Goal: Find specific page/section: Find specific page/section

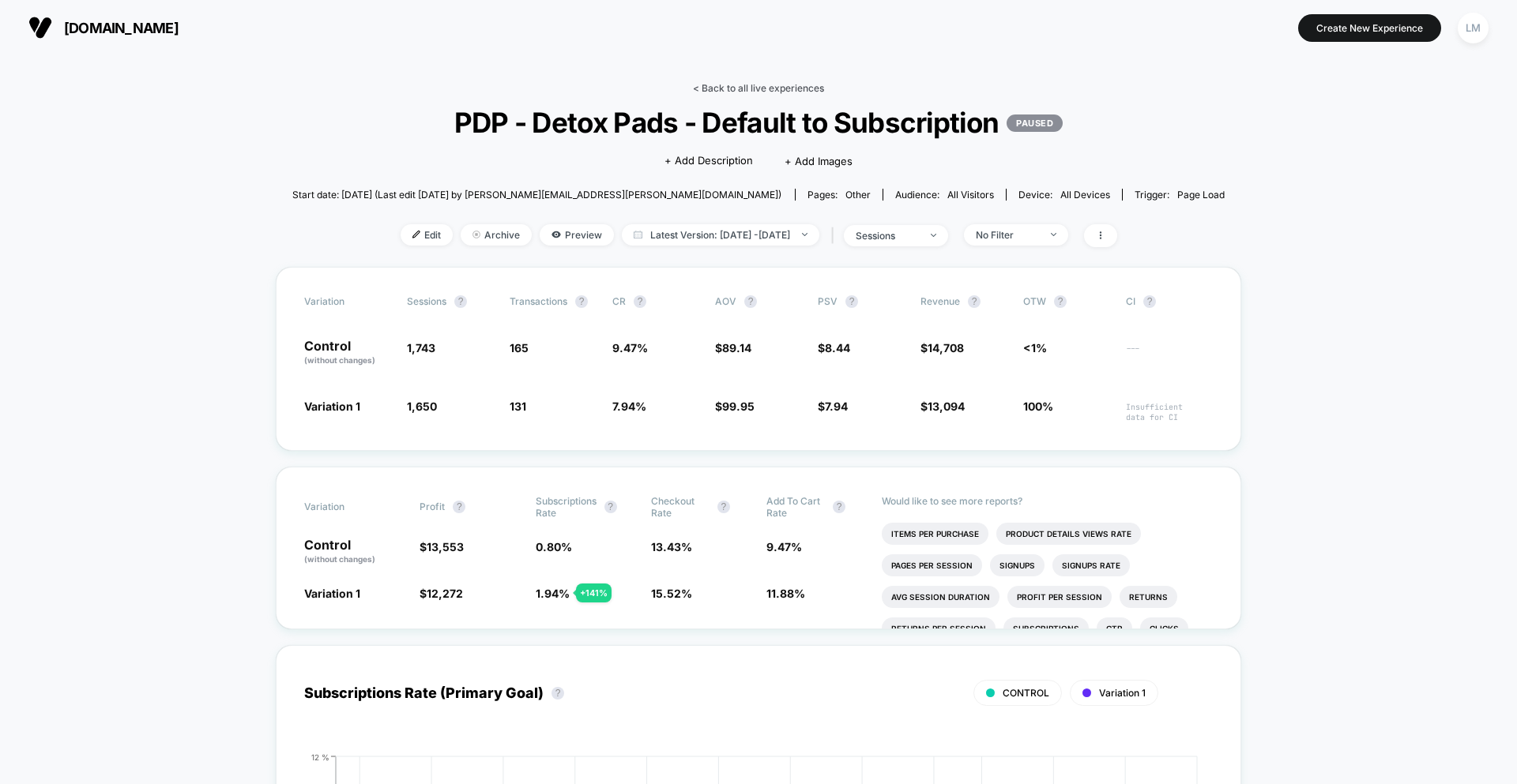
click at [780, 92] on link "< Back to all live experiences" at bounding box center [758, 88] width 131 height 12
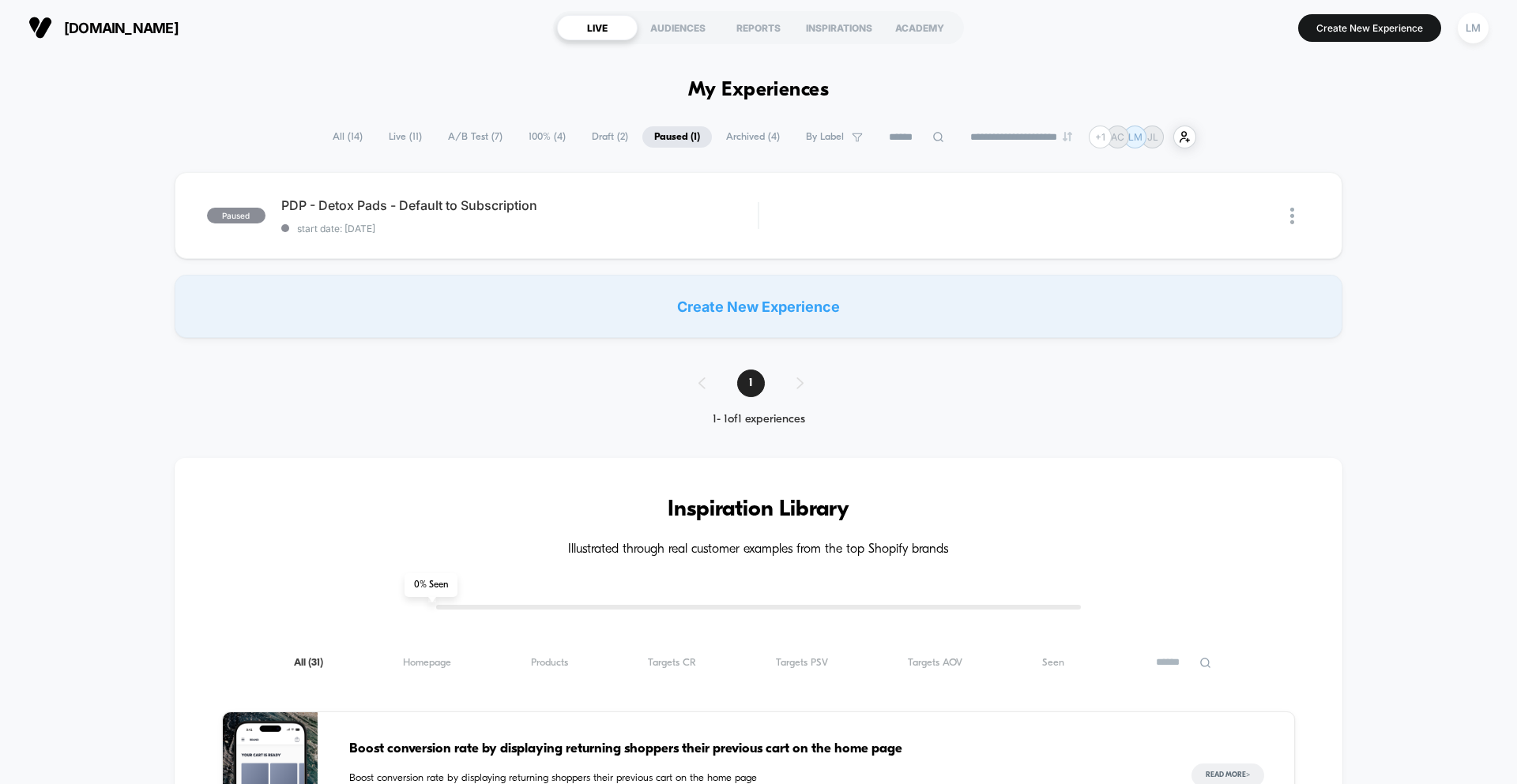
click at [363, 140] on span "All ( 14 )" at bounding box center [348, 137] width 54 height 21
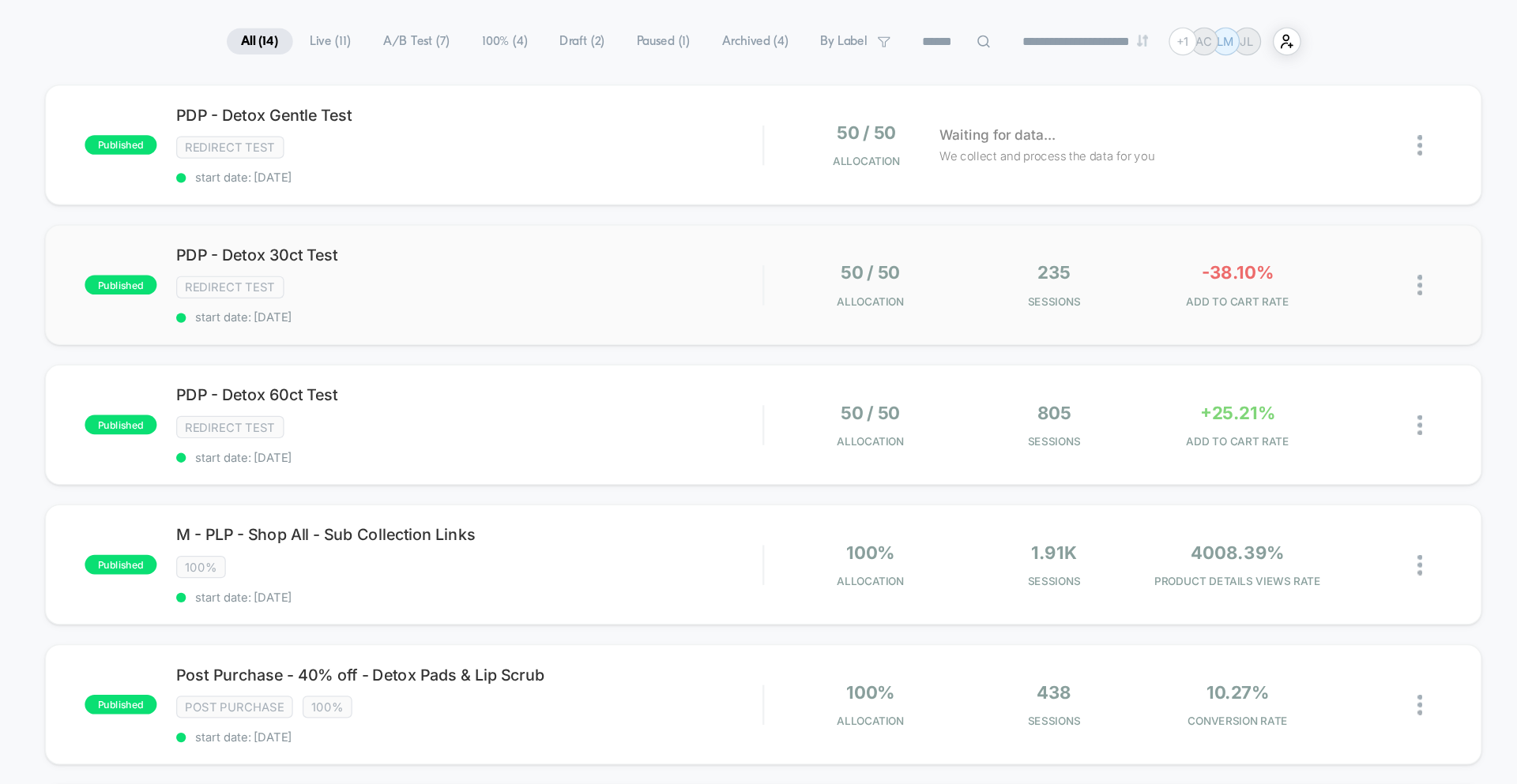
scroll to position [50, 0]
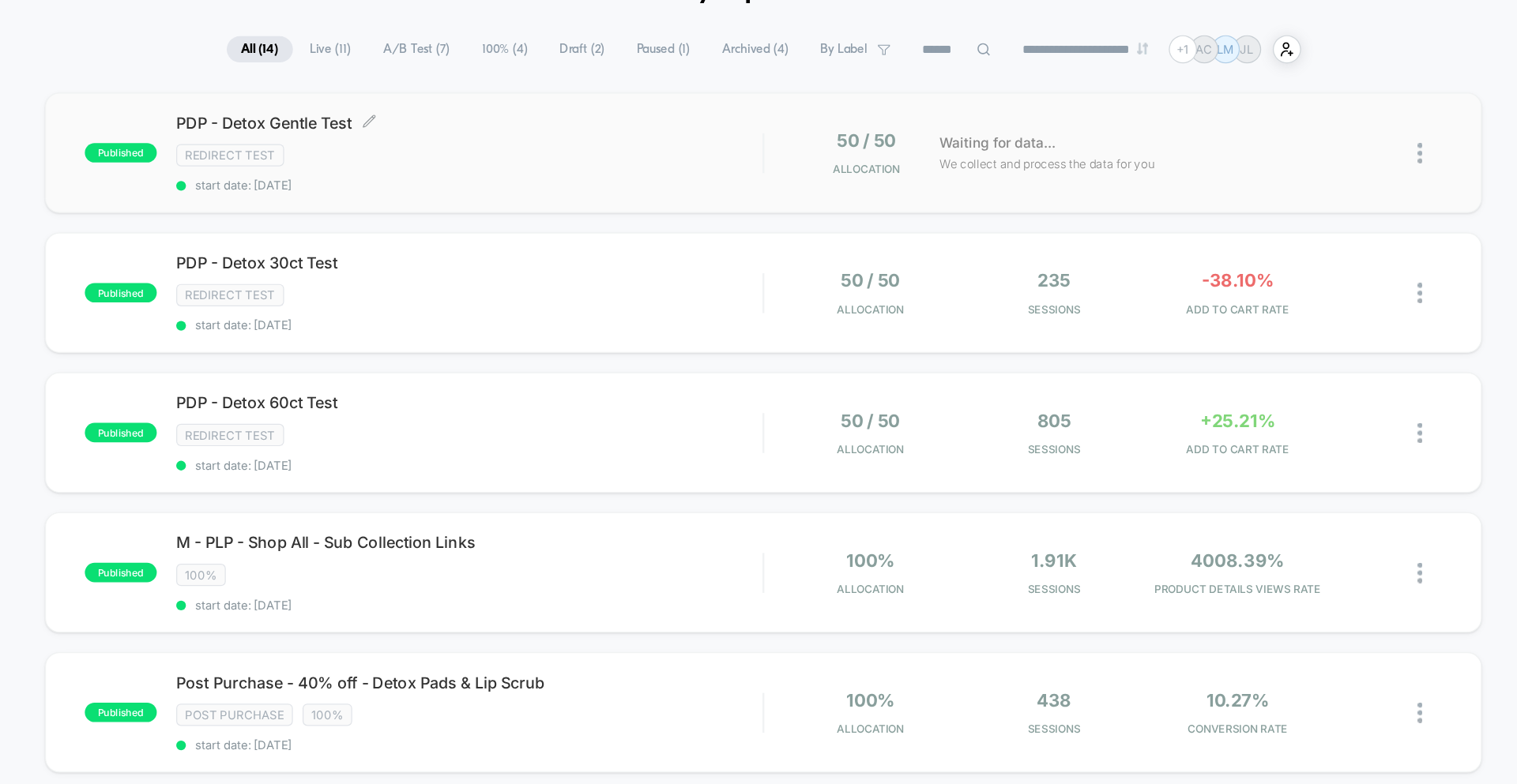
click at [594, 181] on div "Redirect Test" at bounding box center [520, 173] width 476 height 18
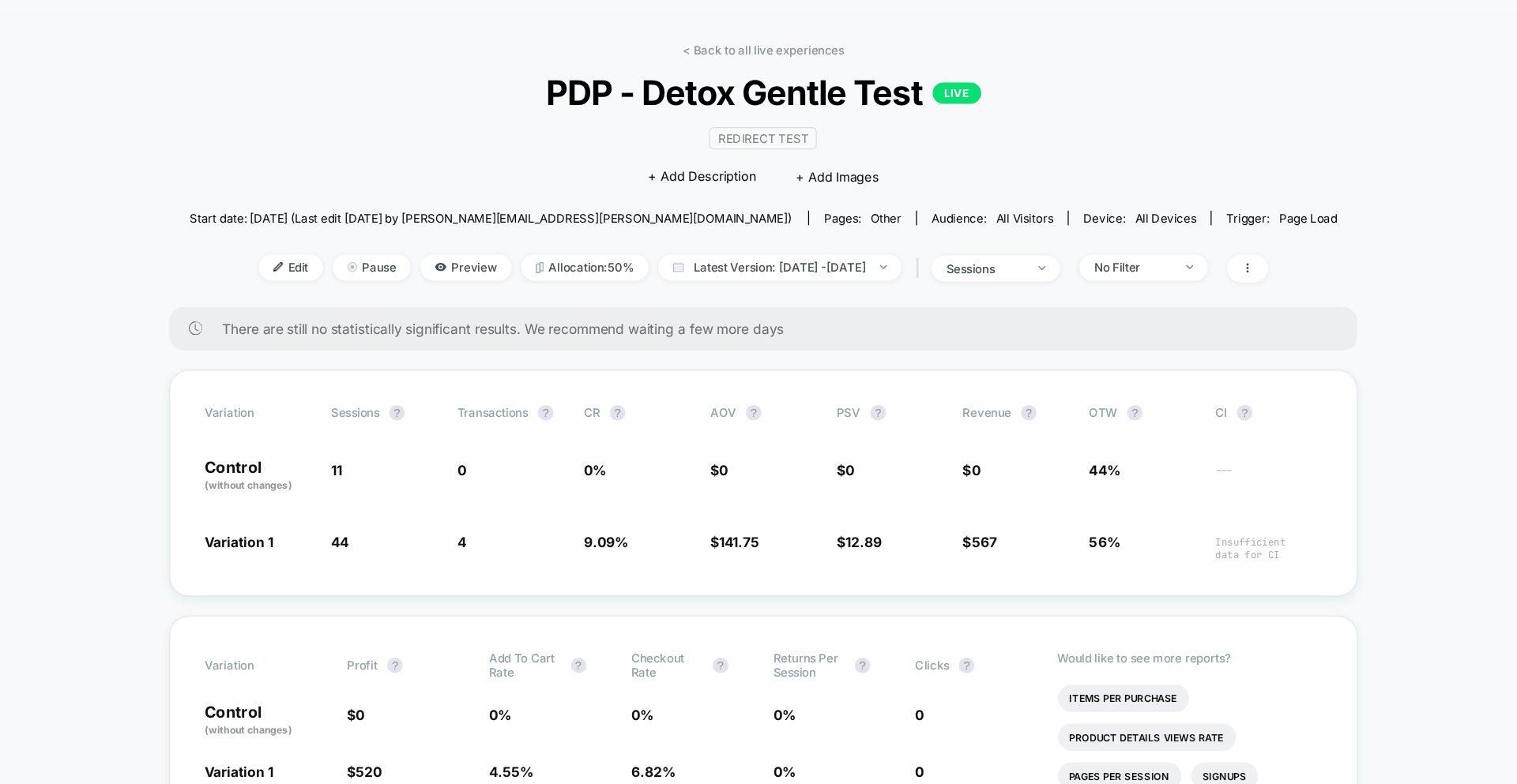
scroll to position [156, 0]
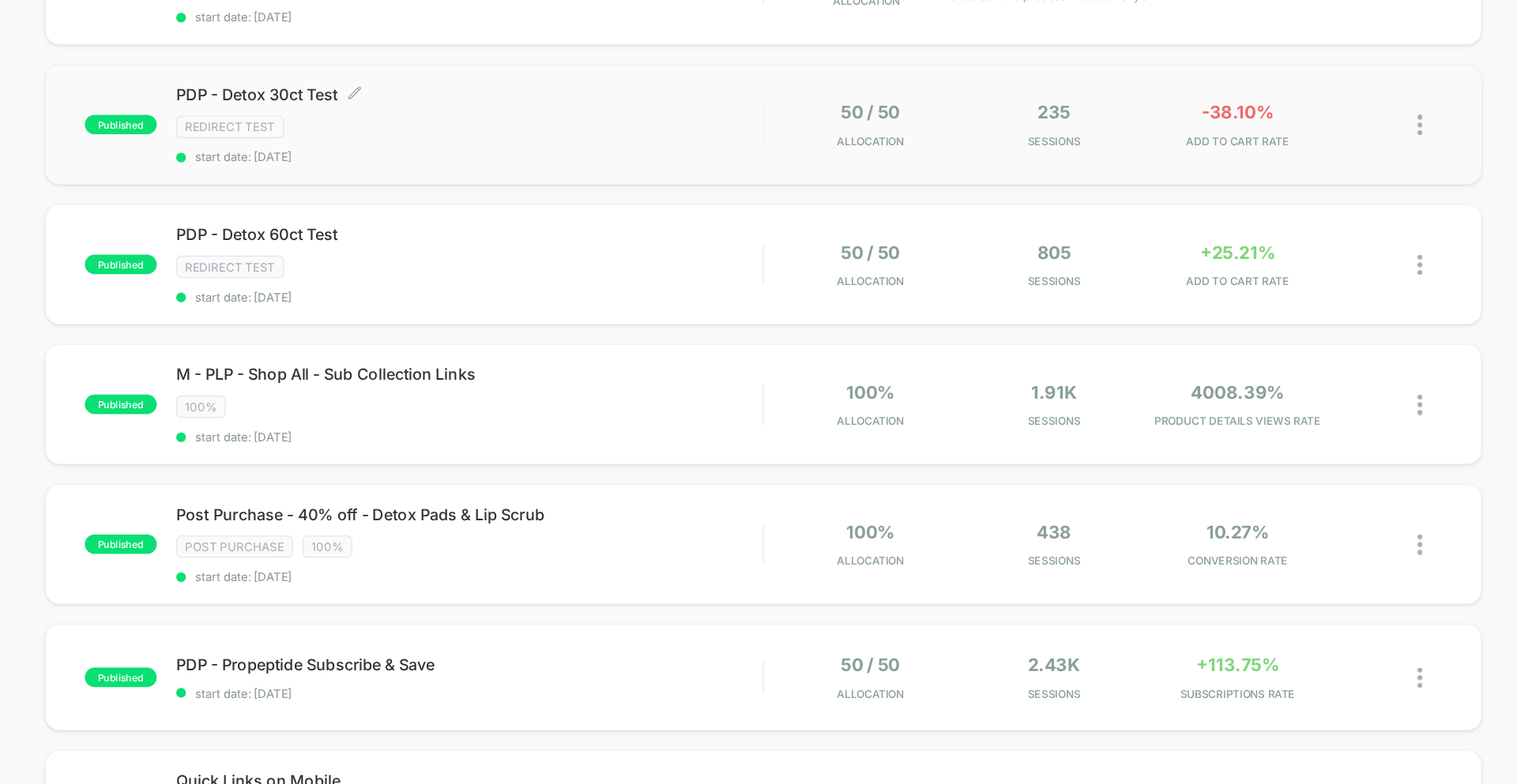
scroll to position [188, 0]
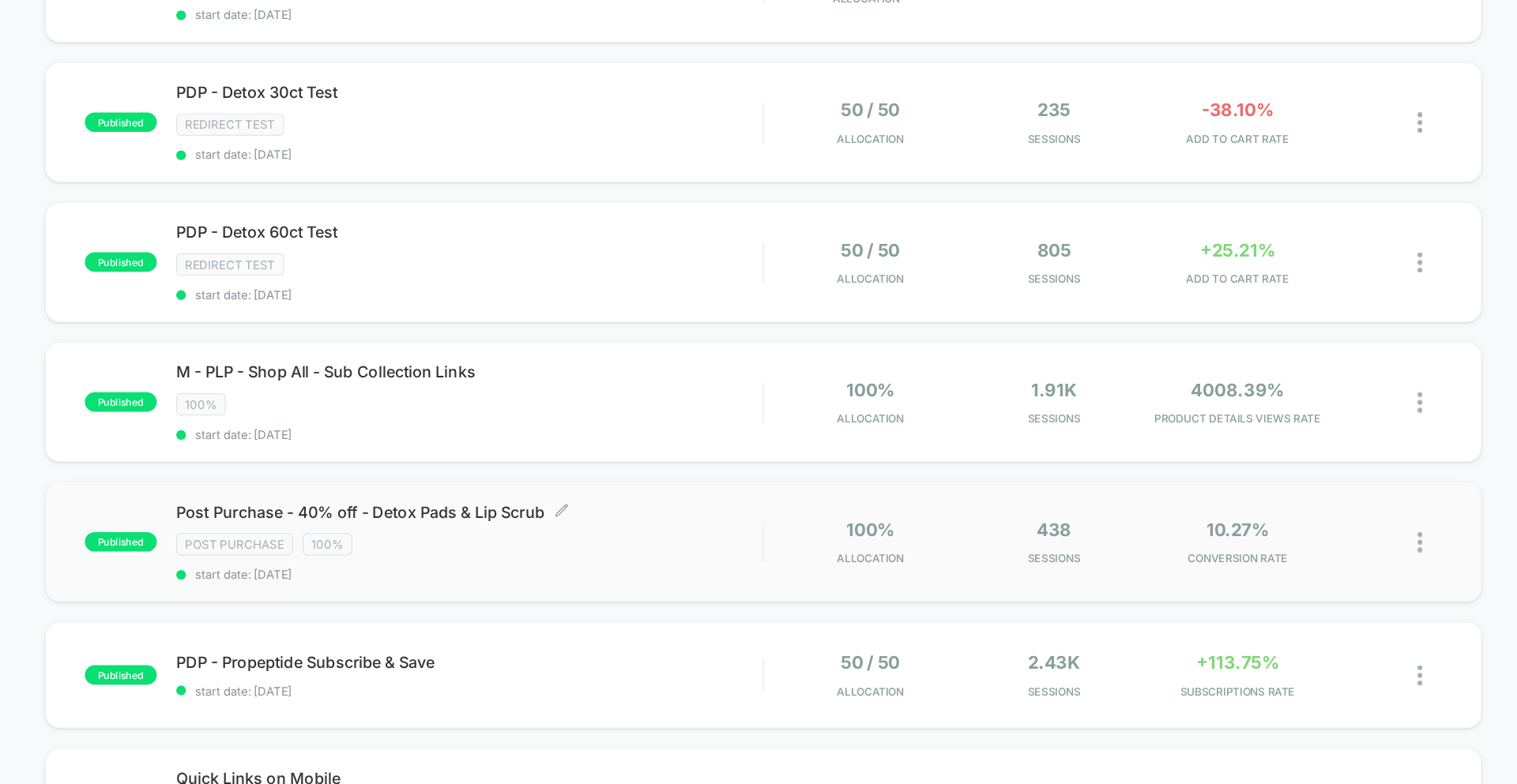
click at [513, 460] on span "Post Purchase - 40% off - Detox Pads & Lip Scrub Click to edit experience detai…" at bounding box center [520, 463] width 476 height 15
click at [514, 493] on div "Post Purchase 100%" at bounding box center [520, 490] width 476 height 18
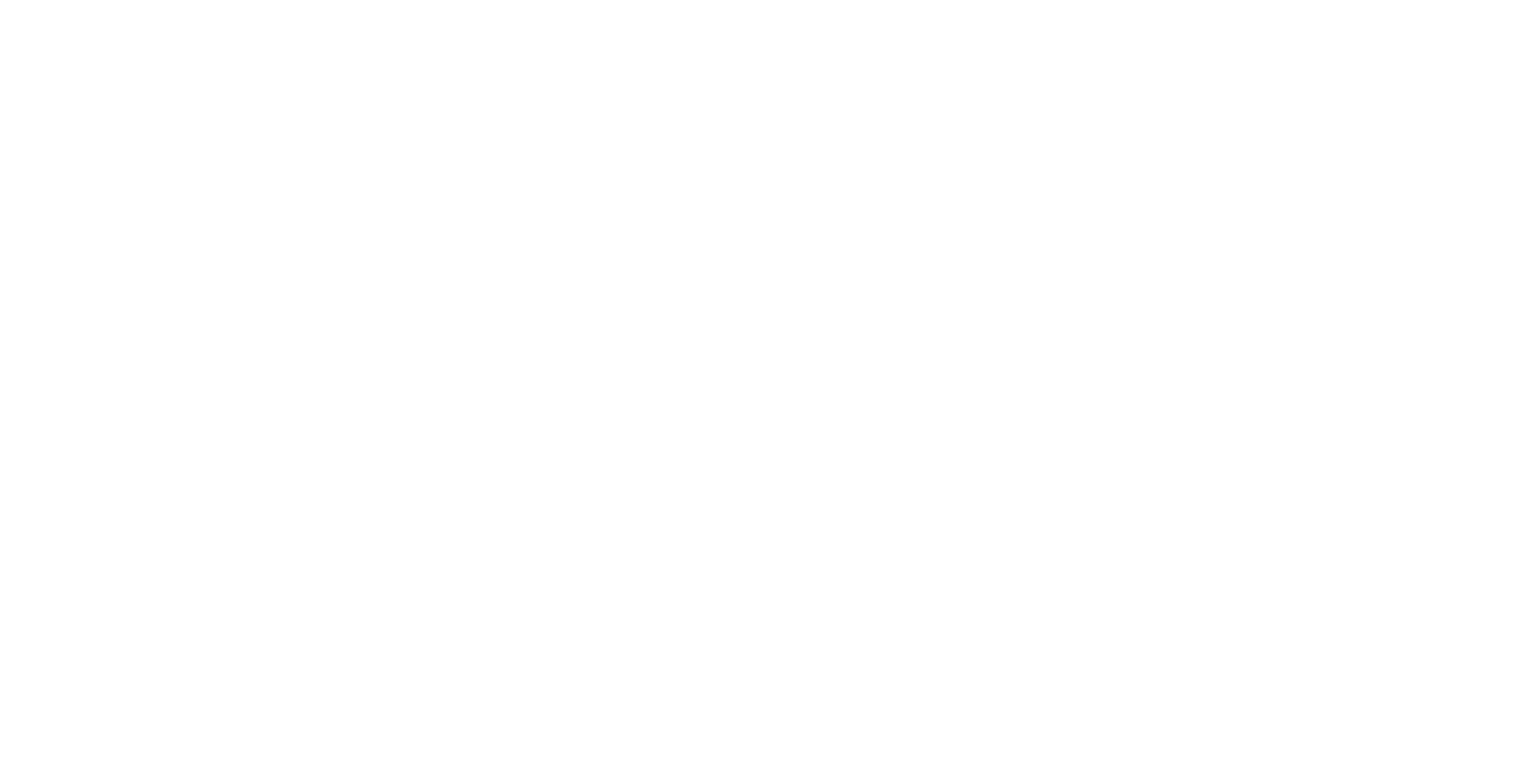
click at [422, 6] on html "Navigated to [DOMAIN_NAME] | No-code CRO for Shopify 40" at bounding box center [758, 3] width 1517 height 6
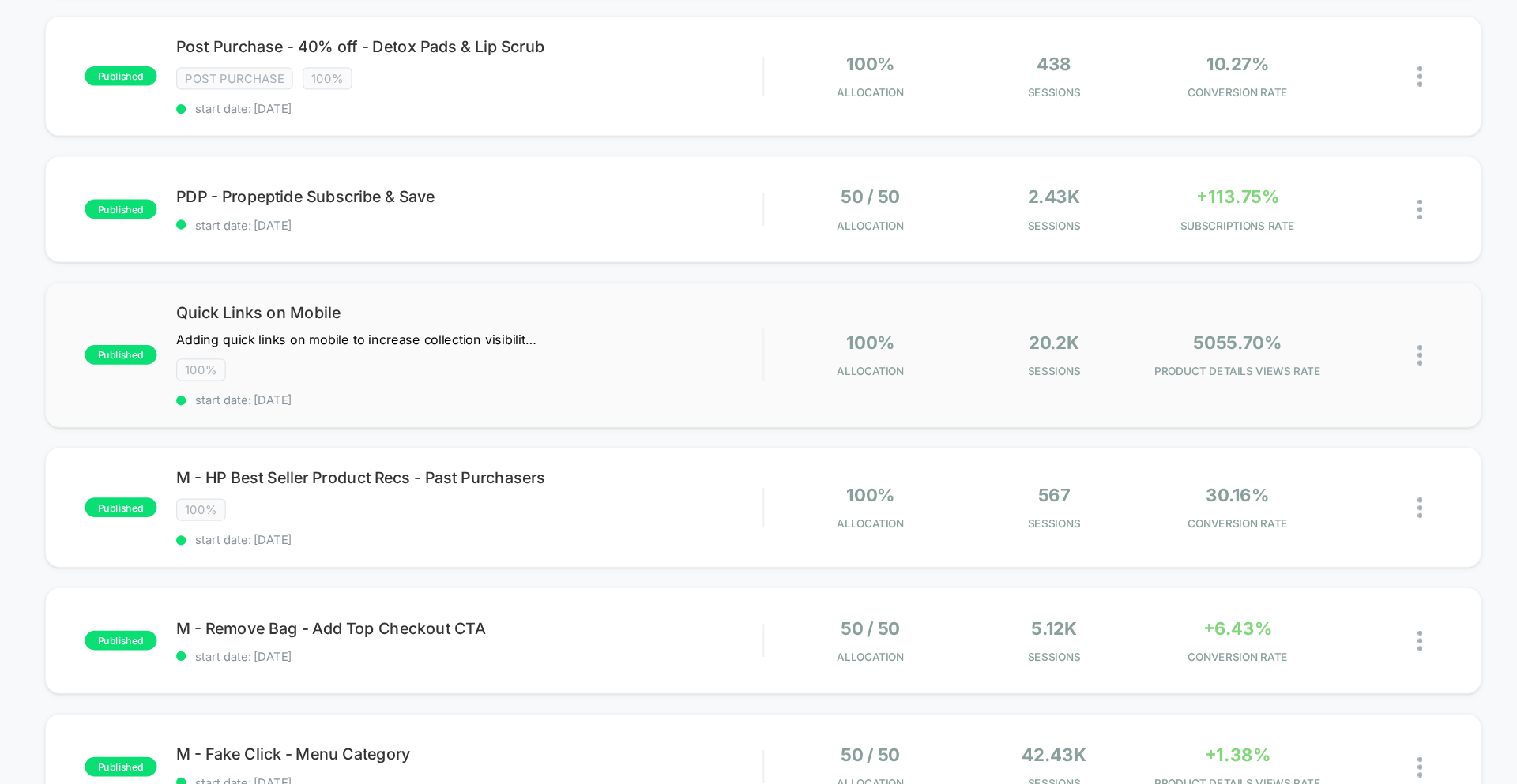
scroll to position [567, 0]
